Goal: Check status: Check status

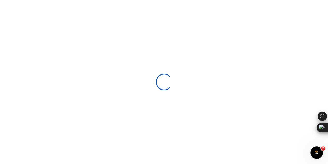
click at [225, 88] on div at bounding box center [164, 82] width 328 height 164
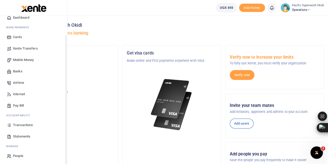
scroll to position [21, 0]
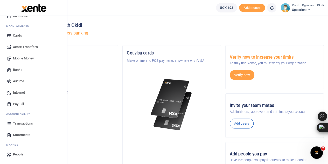
click at [24, 123] on span "Transactions" at bounding box center [23, 123] width 20 height 5
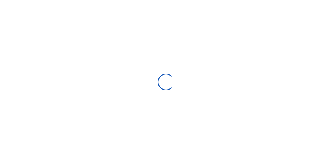
select select
type input "[DATE] - [DATE]"
